Goal: Check status

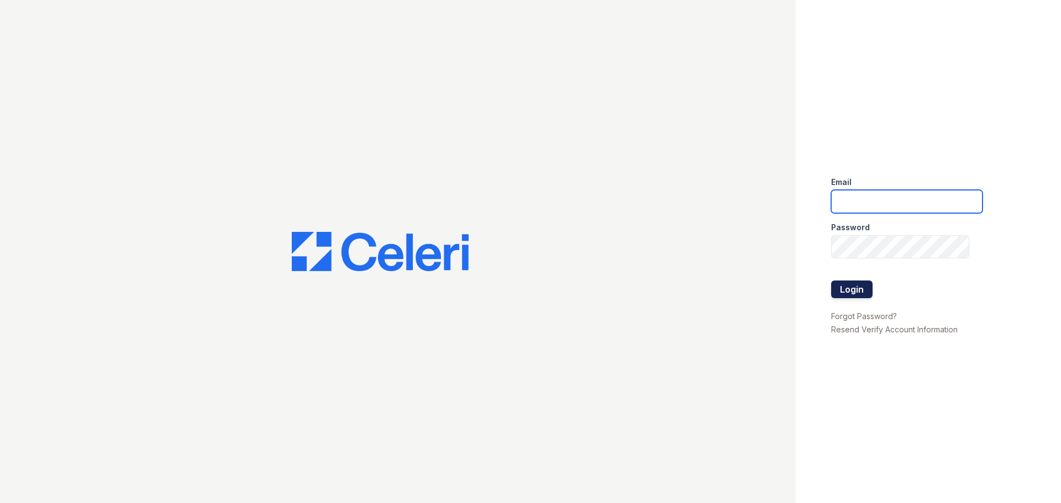
type input "[EMAIL_ADDRESS][DOMAIN_NAME]"
click at [839, 288] on button "Login" at bounding box center [851, 290] width 41 height 18
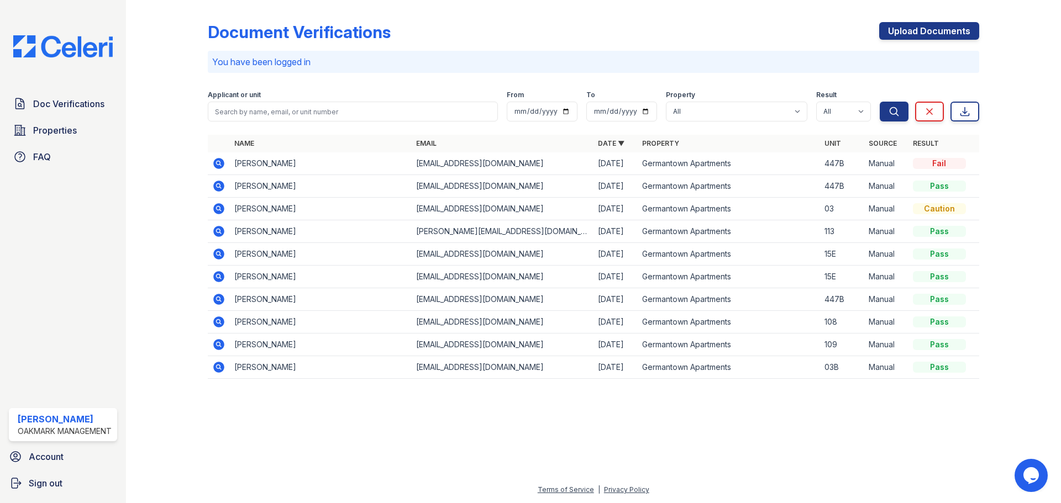
click at [222, 161] on icon at bounding box center [218, 163] width 11 height 11
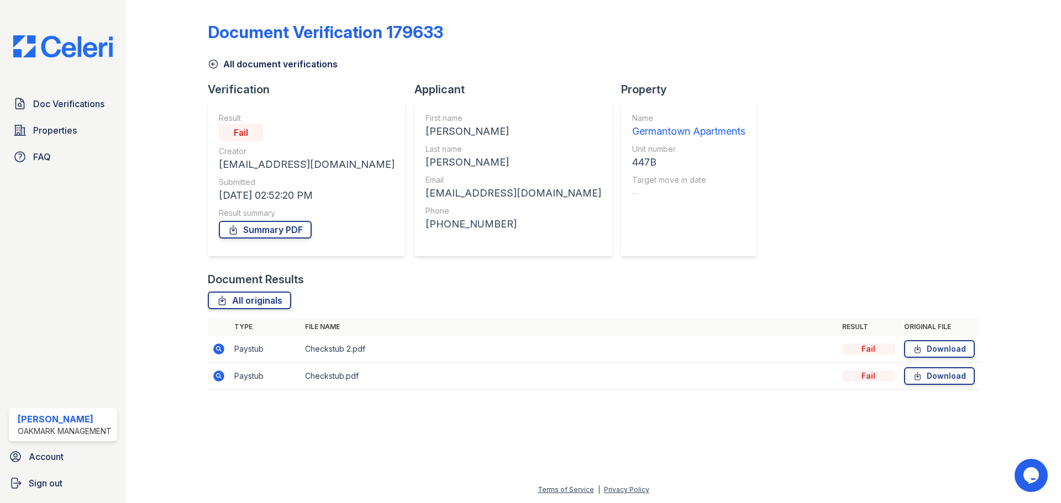
click at [854, 349] on div "Fail" at bounding box center [868, 349] width 53 height 11
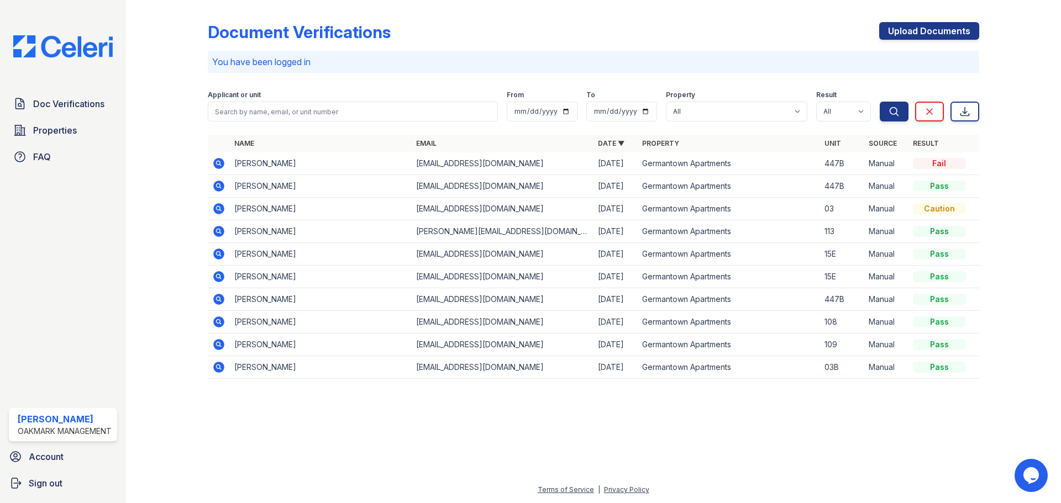
click at [181, 81] on div at bounding box center [176, 197] width 64 height 386
